Goal: Complete application form

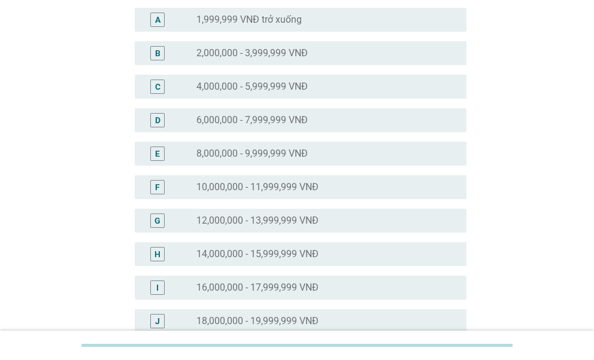
scroll to position [180, 0]
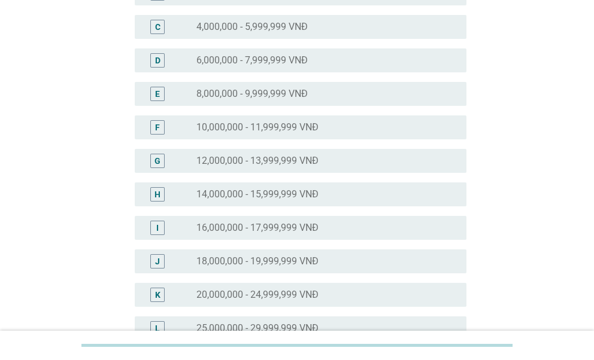
drag, startPoint x: 202, startPoint y: 193, endPoint x: 201, endPoint y: 204, distance: 10.8
click at [202, 192] on label "14,000,000 - 15,999,999 VNĐ" at bounding box center [257, 195] width 122 height 12
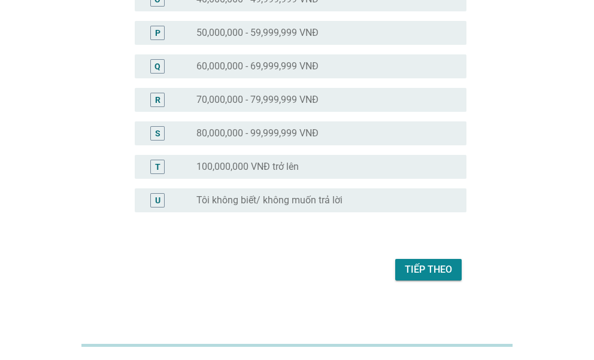
scroll to position [615, 0]
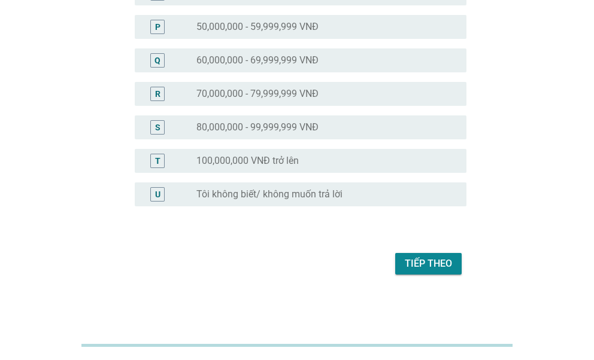
click at [420, 265] on div "Tiếp theo" at bounding box center [428, 264] width 47 height 14
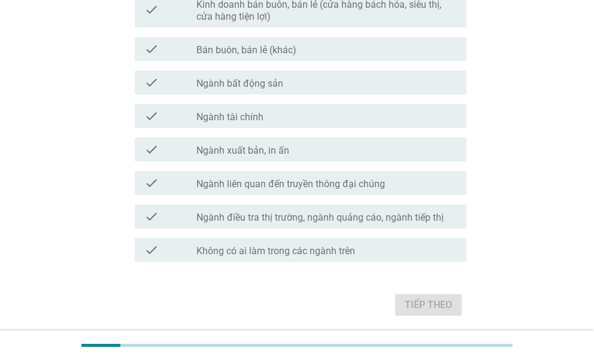
scroll to position [700, 0]
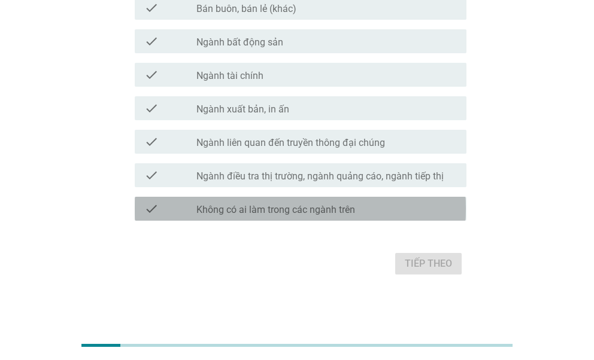
click at [360, 213] on div "check_box_outline_blank Không có ai làm trong các ngành trên" at bounding box center [326, 209] width 260 height 14
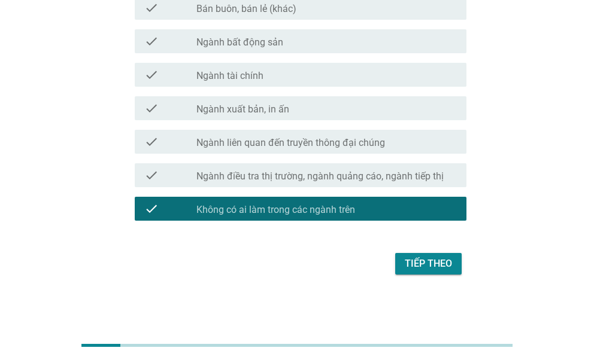
click at [444, 266] on div "Tiếp theo" at bounding box center [428, 264] width 47 height 14
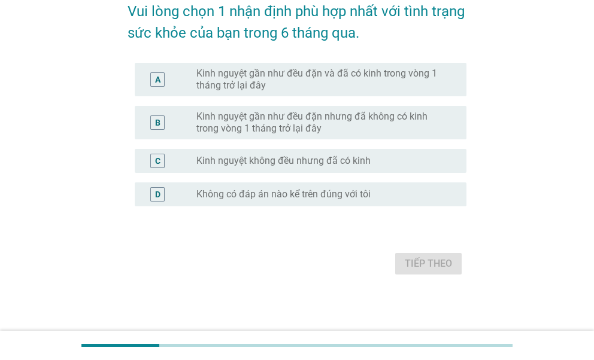
scroll to position [0, 0]
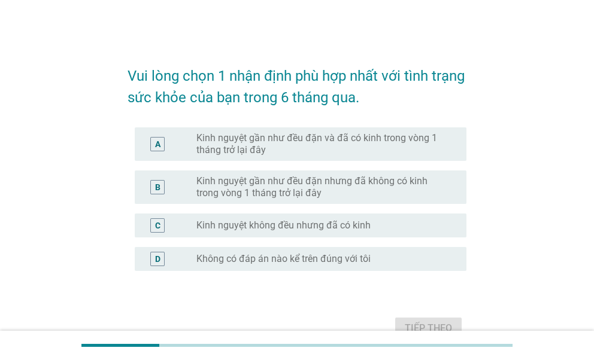
click at [181, 144] on div "A" at bounding box center [170, 144] width 52 height 24
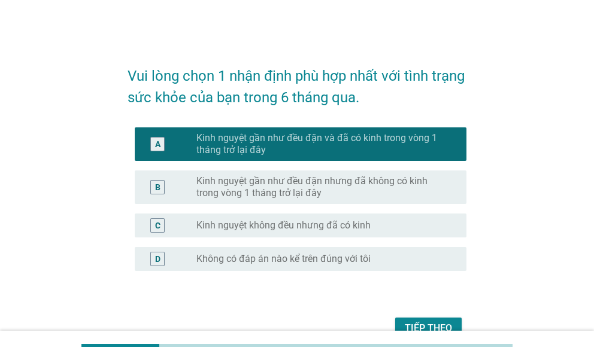
click at [421, 332] on div at bounding box center [297, 345] width 594 height 29
click at [402, 324] on button "Tiếp theo" at bounding box center [428, 329] width 66 height 22
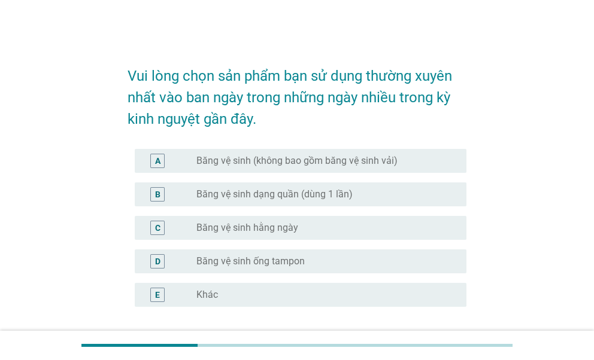
click at [208, 162] on label "Băng vệ sinh (không bao gồm băng vệ sinh vải)" at bounding box center [296, 161] width 201 height 12
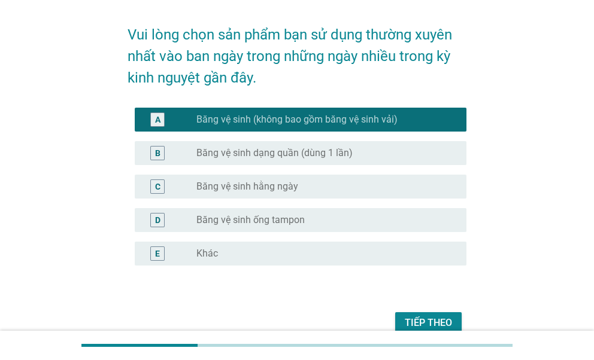
scroll to position [60, 0]
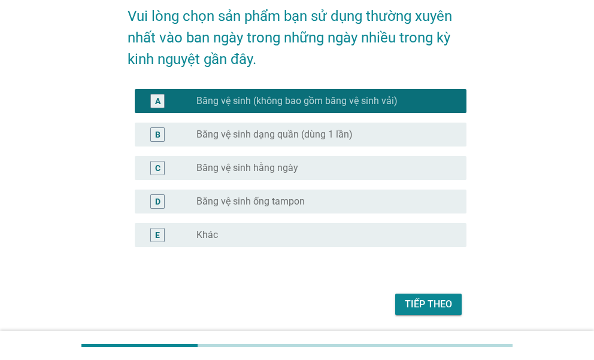
click at [245, 167] on label "Băng vệ sinh hằng ngày" at bounding box center [247, 168] width 102 height 12
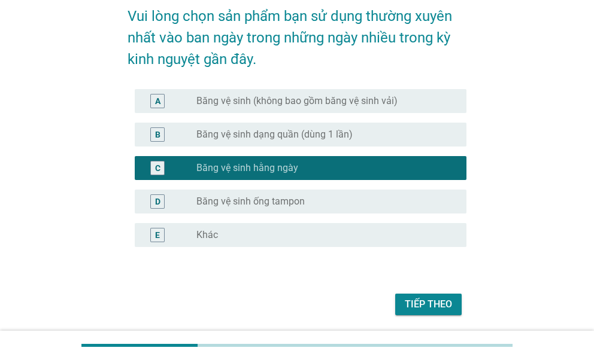
click at [253, 96] on label "Băng vệ sinh (không bao gồm băng vệ sinh vải)" at bounding box center [296, 101] width 201 height 12
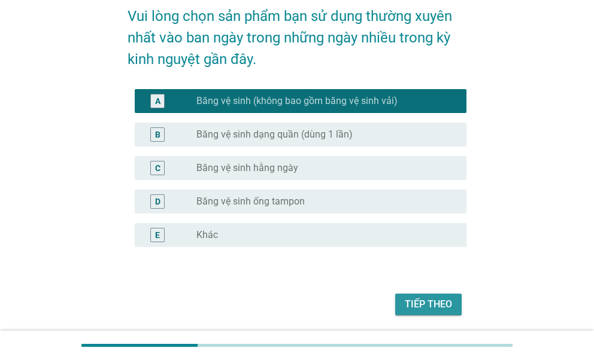
click at [415, 297] on div "Tiếp theo" at bounding box center [428, 304] width 47 height 14
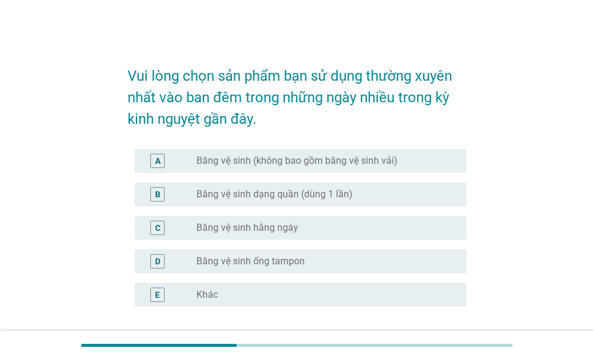
click at [257, 159] on label "Băng vệ sinh (không bao gồm băng vệ sinh vải)" at bounding box center [296, 161] width 201 height 12
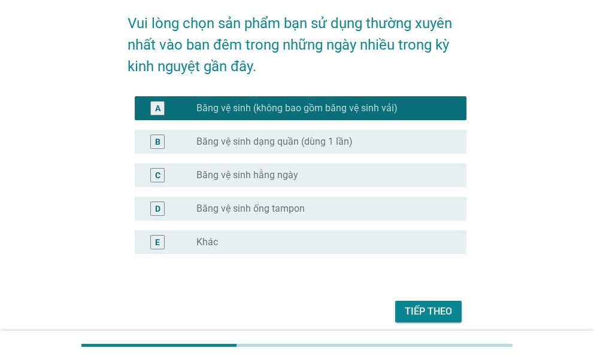
scroll to position [101, 0]
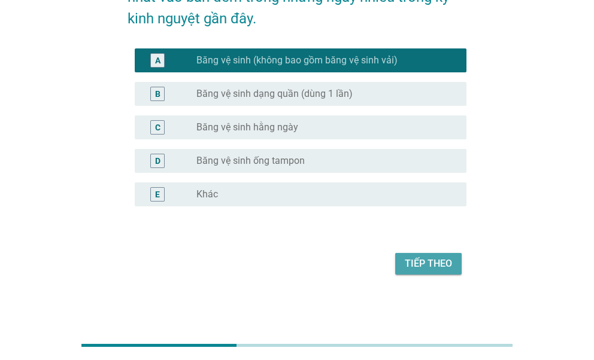
click at [424, 274] on button "Tiếp theo" at bounding box center [428, 264] width 66 height 22
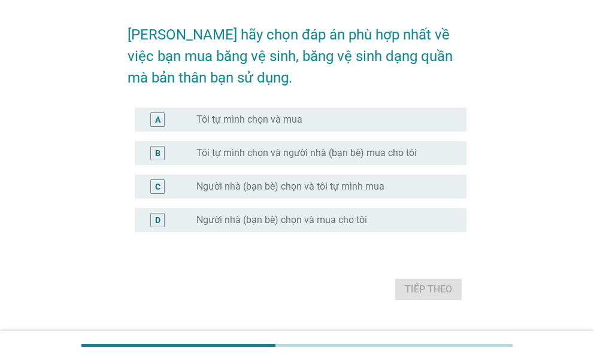
scroll to position [60, 0]
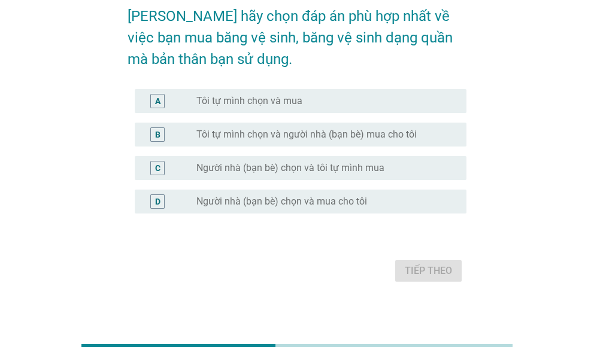
click at [218, 92] on div "A radio_button_unchecked Tôi tự mình chọn và mua" at bounding box center [300, 101] width 331 height 24
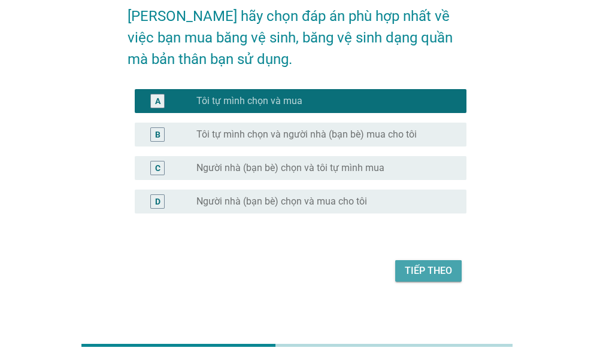
click at [411, 278] on div "Tiếp theo" at bounding box center [428, 271] width 47 height 14
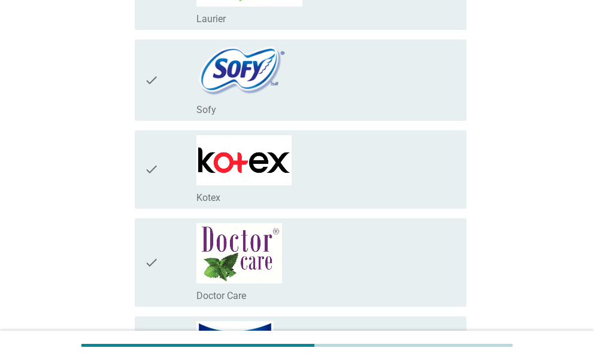
scroll to position [419, 0]
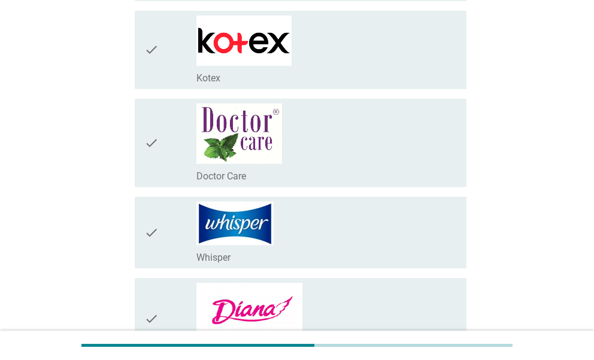
click at [143, 50] on div "check check_box_outline_blank Kotex" at bounding box center [300, 50] width 331 height 78
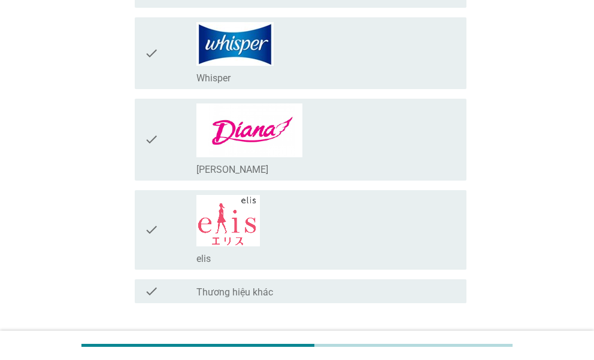
click at [176, 151] on div "check" at bounding box center [170, 140] width 52 height 72
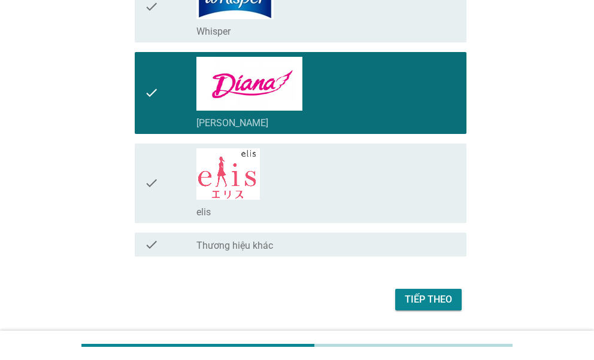
scroll to position [679, 0]
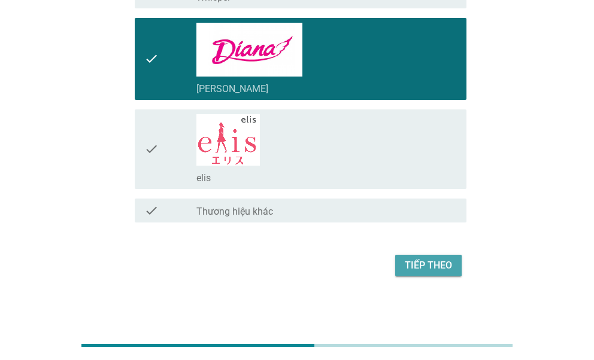
click at [417, 256] on button "Tiếp theo" at bounding box center [428, 266] width 66 height 22
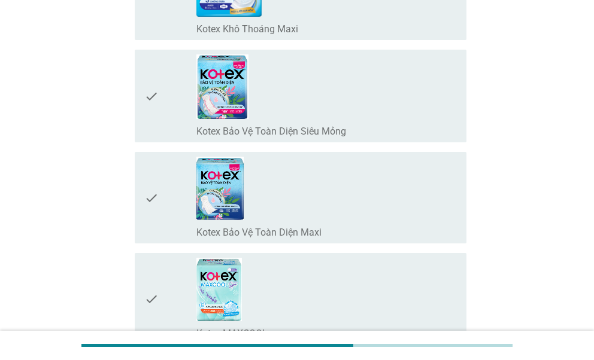
scroll to position [2274, 0]
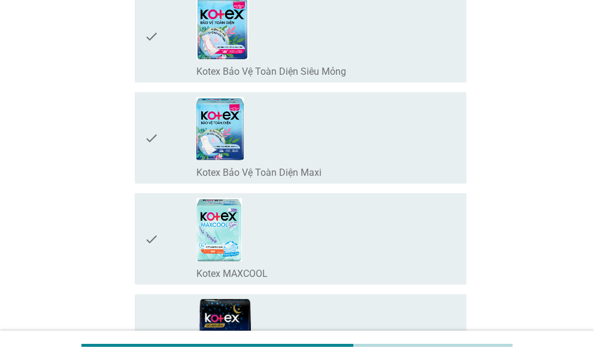
click at [168, 245] on div "check" at bounding box center [170, 239] width 52 height 82
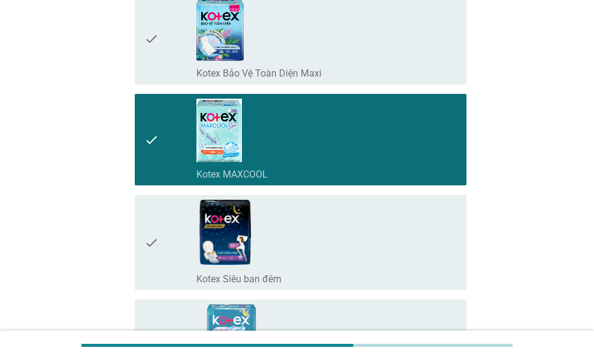
scroll to position [2454, 0]
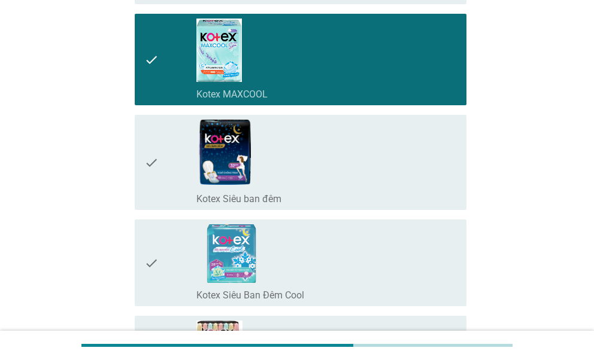
click at [171, 178] on div "check" at bounding box center [170, 163] width 52 height 86
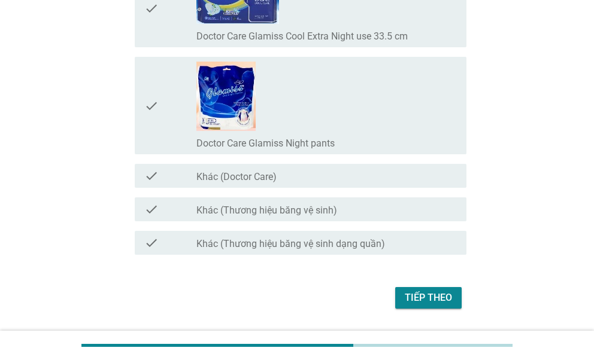
scroll to position [9336, 0]
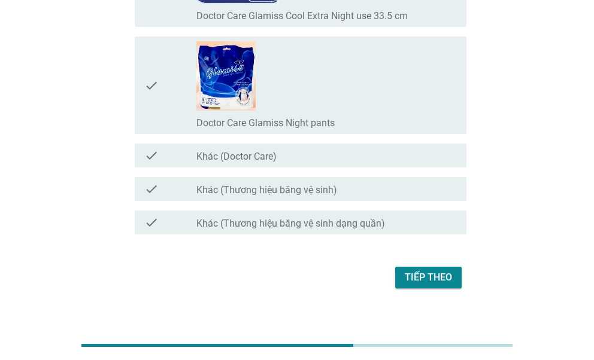
click at [419, 271] on div "Tiếp theo" at bounding box center [428, 278] width 47 height 14
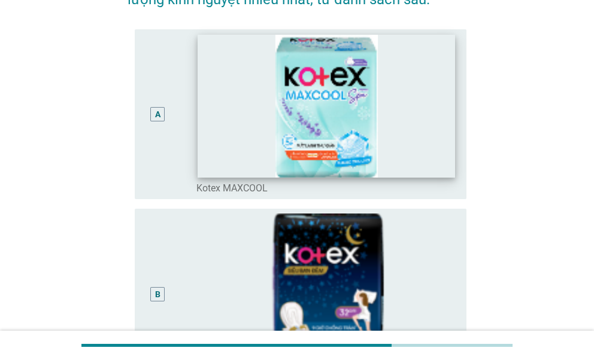
scroll to position [0, 0]
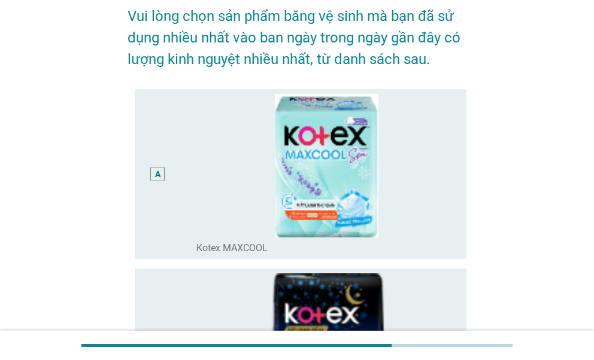
click at [183, 171] on div "A" at bounding box center [170, 174] width 52 height 161
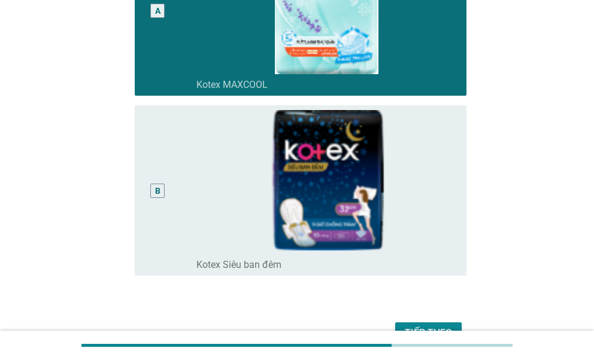
scroll to position [293, 0]
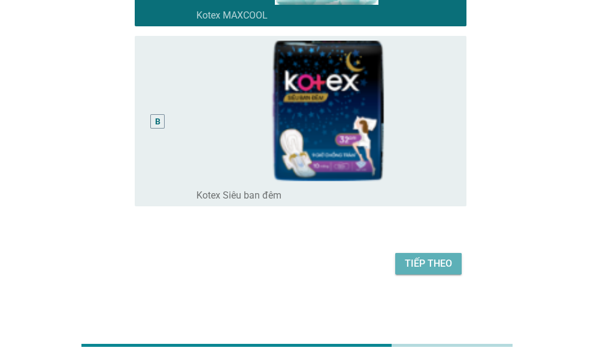
click at [406, 265] on div "Tiếp theo" at bounding box center [428, 264] width 47 height 14
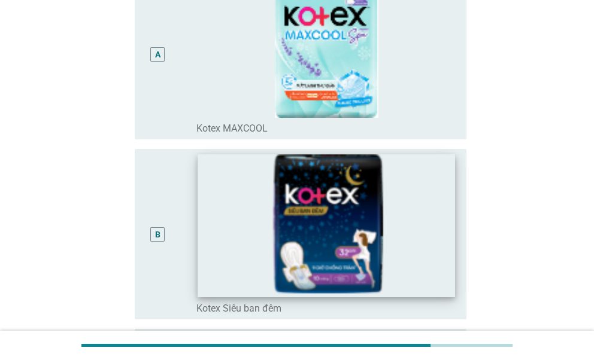
click at [242, 232] on img at bounding box center [326, 226] width 257 height 142
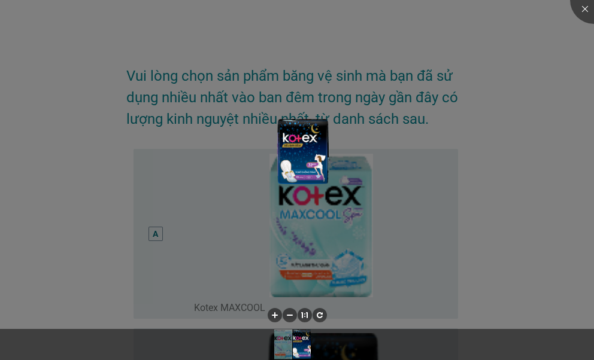
click at [195, 252] on div at bounding box center [297, 180] width 594 height 360
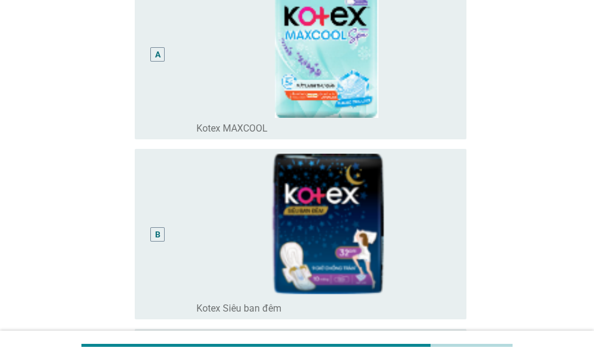
scroll to position [299, 0]
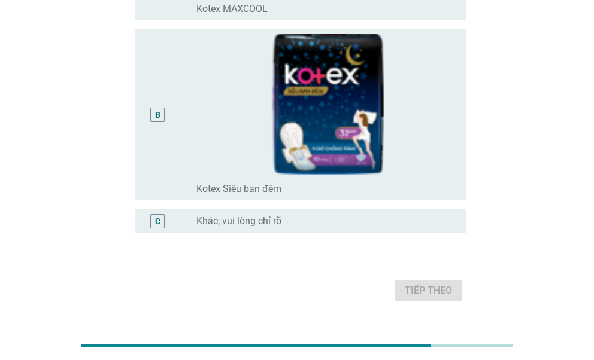
click at [174, 145] on div "B" at bounding box center [170, 114] width 52 height 161
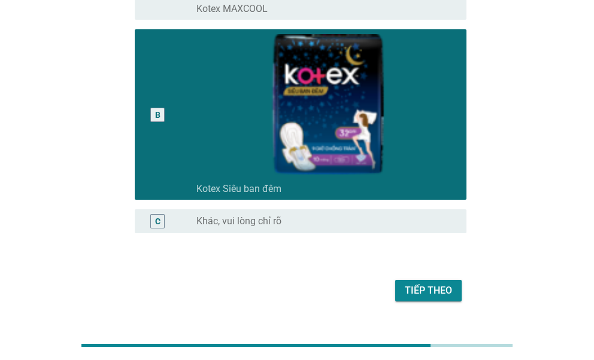
click at [411, 280] on div "Tiếp theo" at bounding box center [296, 291] width 338 height 29
click at [406, 288] on div "Tiếp theo" at bounding box center [428, 291] width 47 height 14
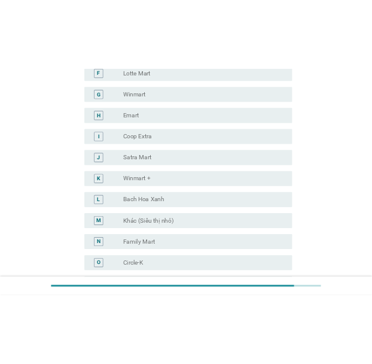
scroll to position [0, 0]
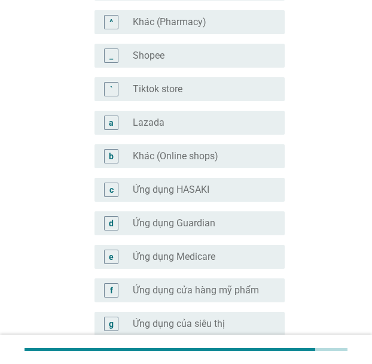
click at [150, 51] on label "Shopee" at bounding box center [149, 56] width 32 height 12
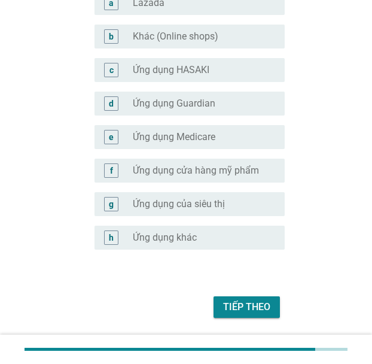
scroll to position [1292, 0]
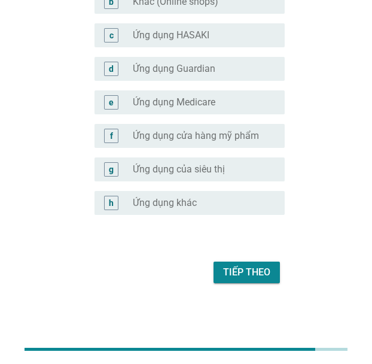
click at [244, 268] on div "Tiếp theo" at bounding box center [246, 272] width 47 height 14
